Goal: Navigation & Orientation: Find specific page/section

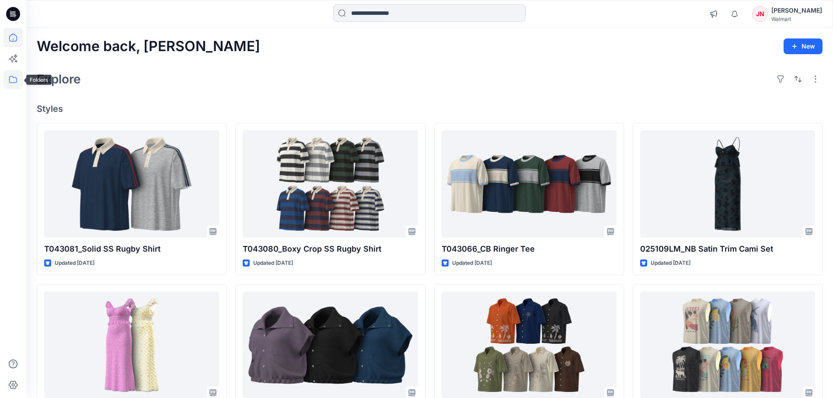
click at [11, 80] on icon at bounding box center [12, 79] width 19 height 19
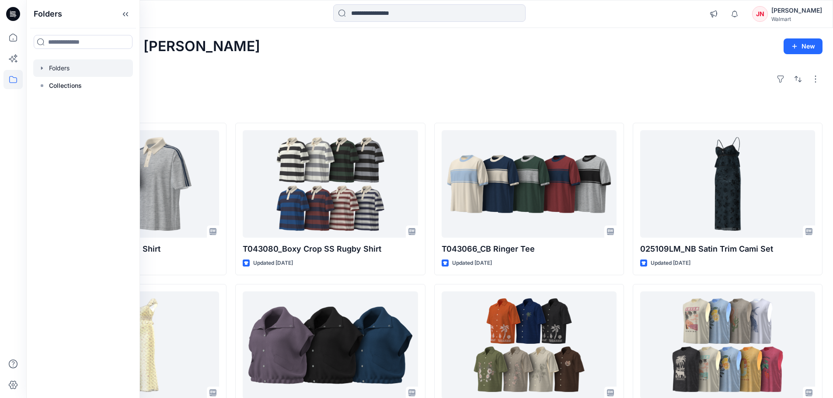
click at [61, 71] on div at bounding box center [83, 67] width 100 height 17
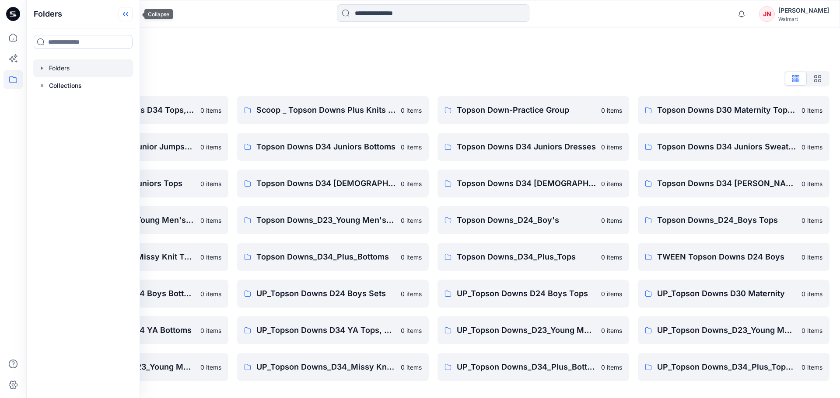
click at [125, 16] on icon at bounding box center [124, 14] width 2 height 4
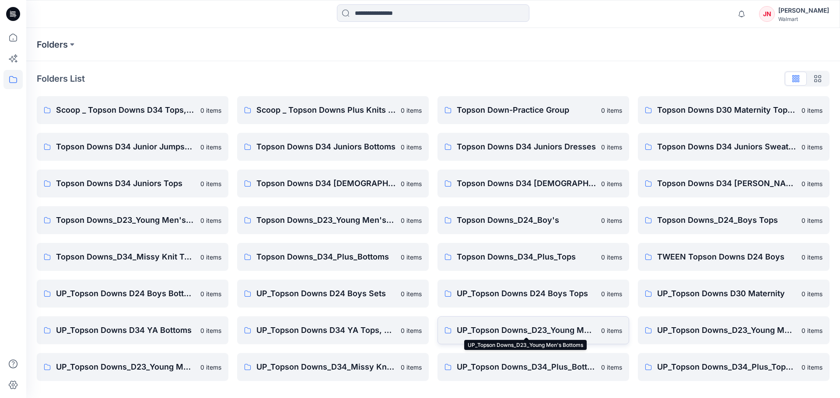
click at [567, 330] on p "UP_Topson Downs_D23_Young Men's Bottoms" at bounding box center [526, 330] width 139 height 12
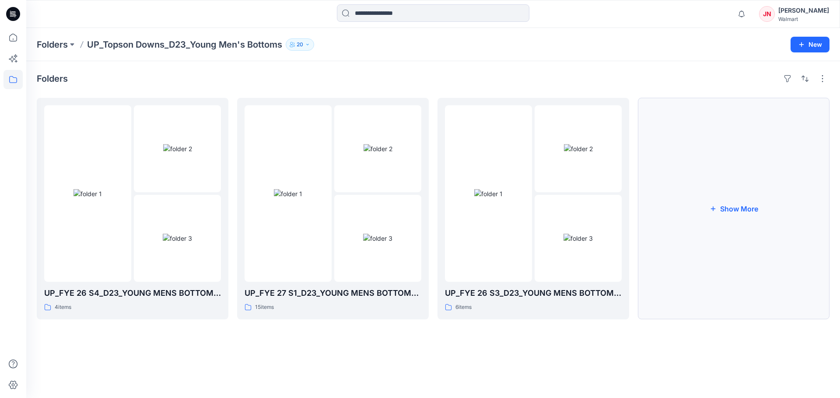
click at [683, 293] on button "Show More" at bounding box center [734, 209] width 192 height 222
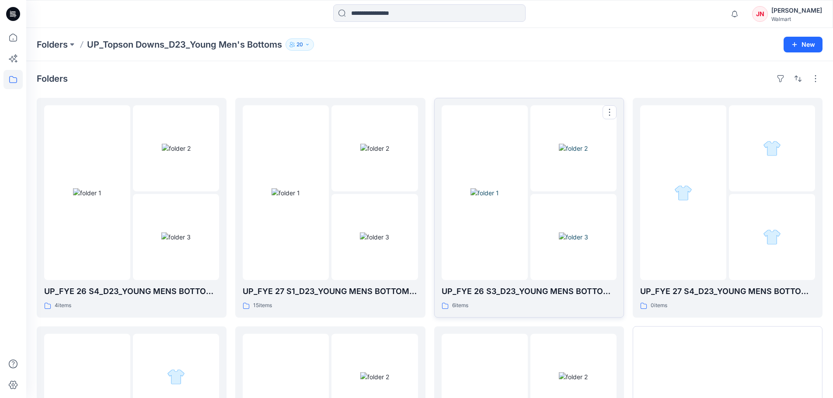
click at [483, 262] on div at bounding box center [485, 192] width 86 height 175
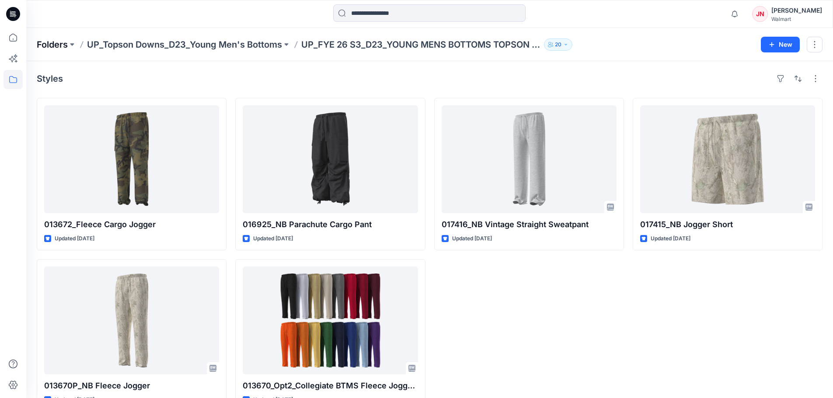
click at [51, 42] on p "Folders" at bounding box center [52, 44] width 31 height 12
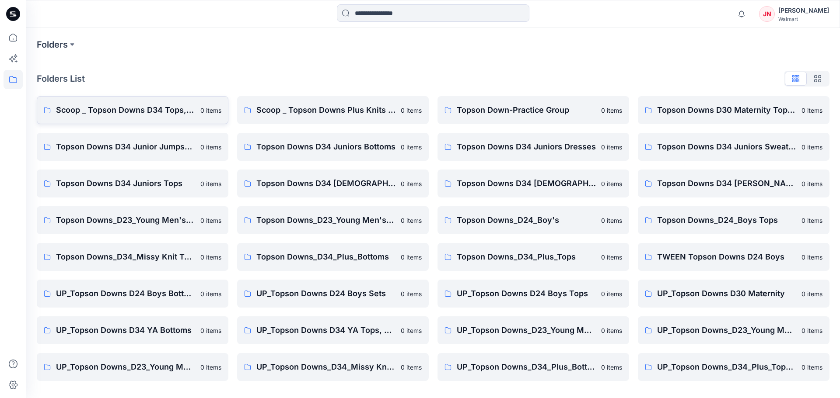
click at [162, 106] on p "Scoop _ Topson Downs D34 Tops, Dresses and Sets" at bounding box center [125, 110] width 139 height 12
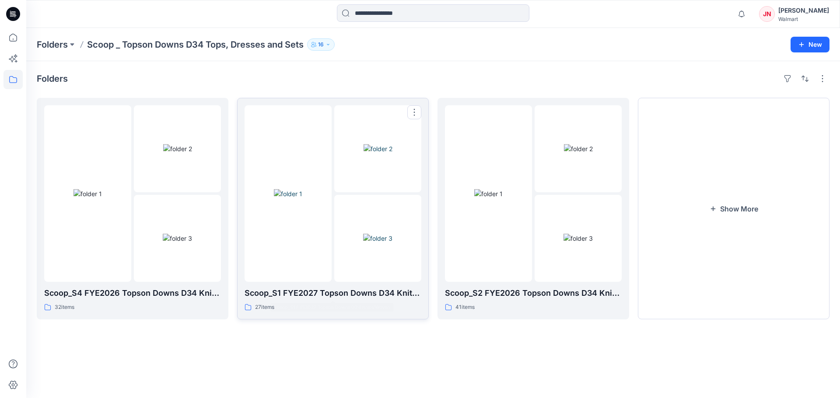
click at [363, 243] on img at bounding box center [377, 238] width 29 height 9
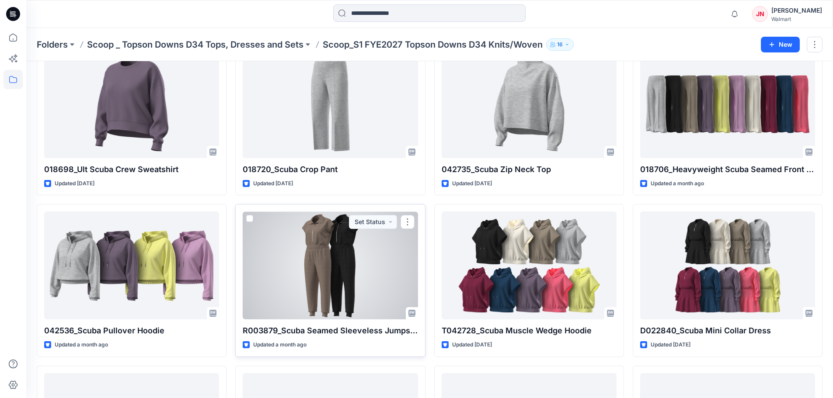
scroll to position [217, 0]
